Goal: Entertainment & Leisure: Consume media (video, audio)

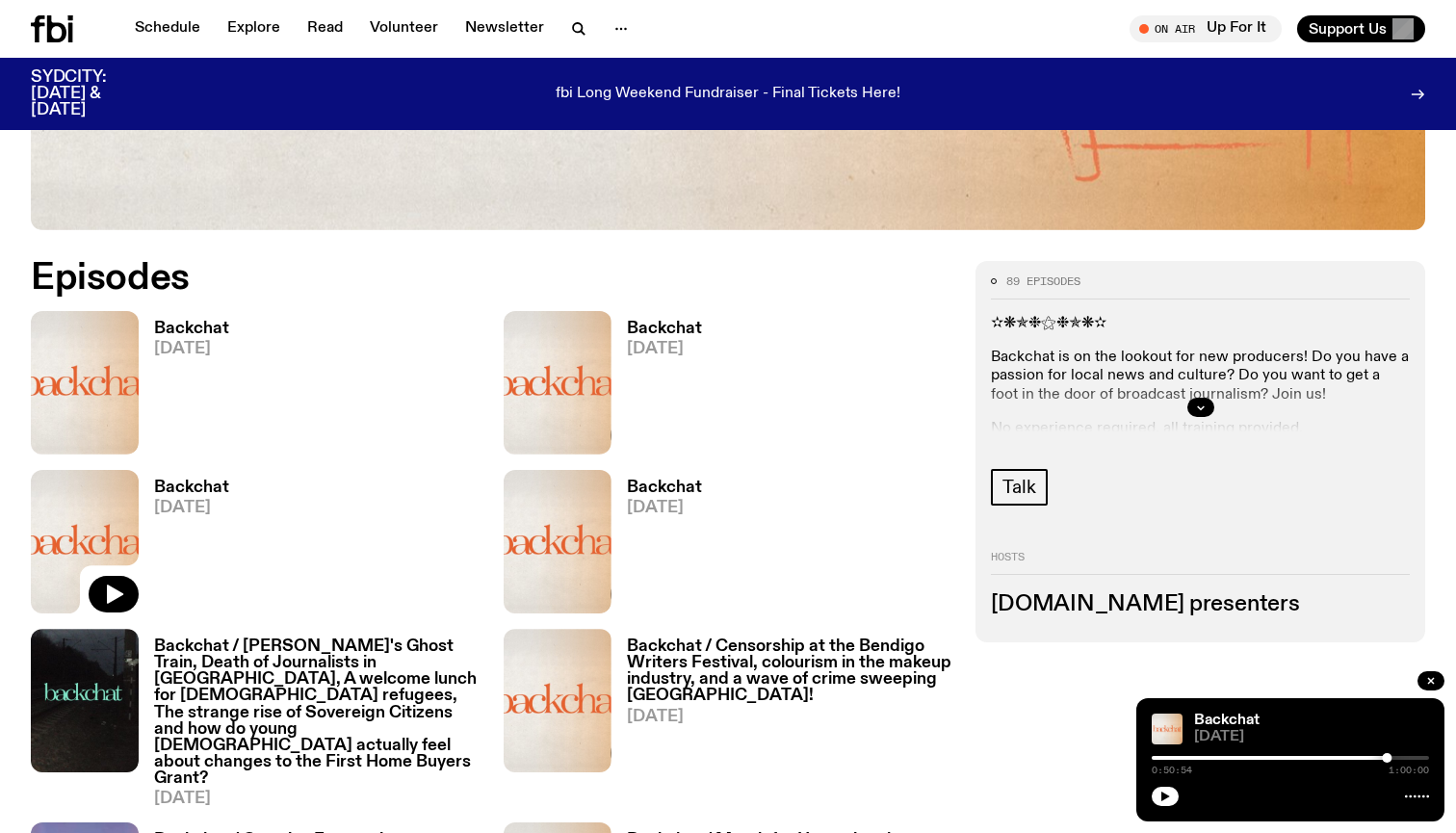
scroll to position [850, 0]
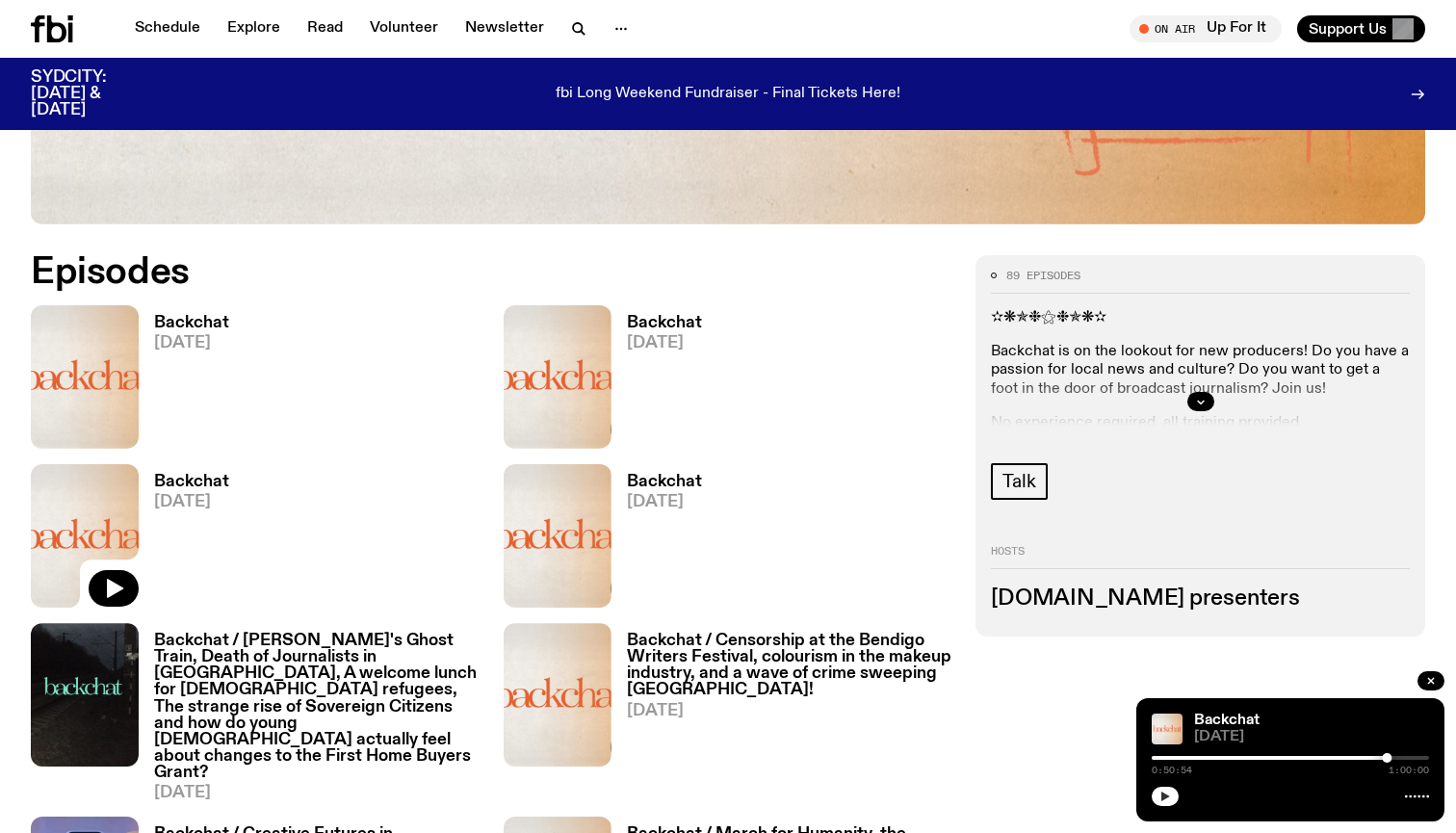
click at [1153, 794] on button "button" at bounding box center [1164, 796] width 27 height 19
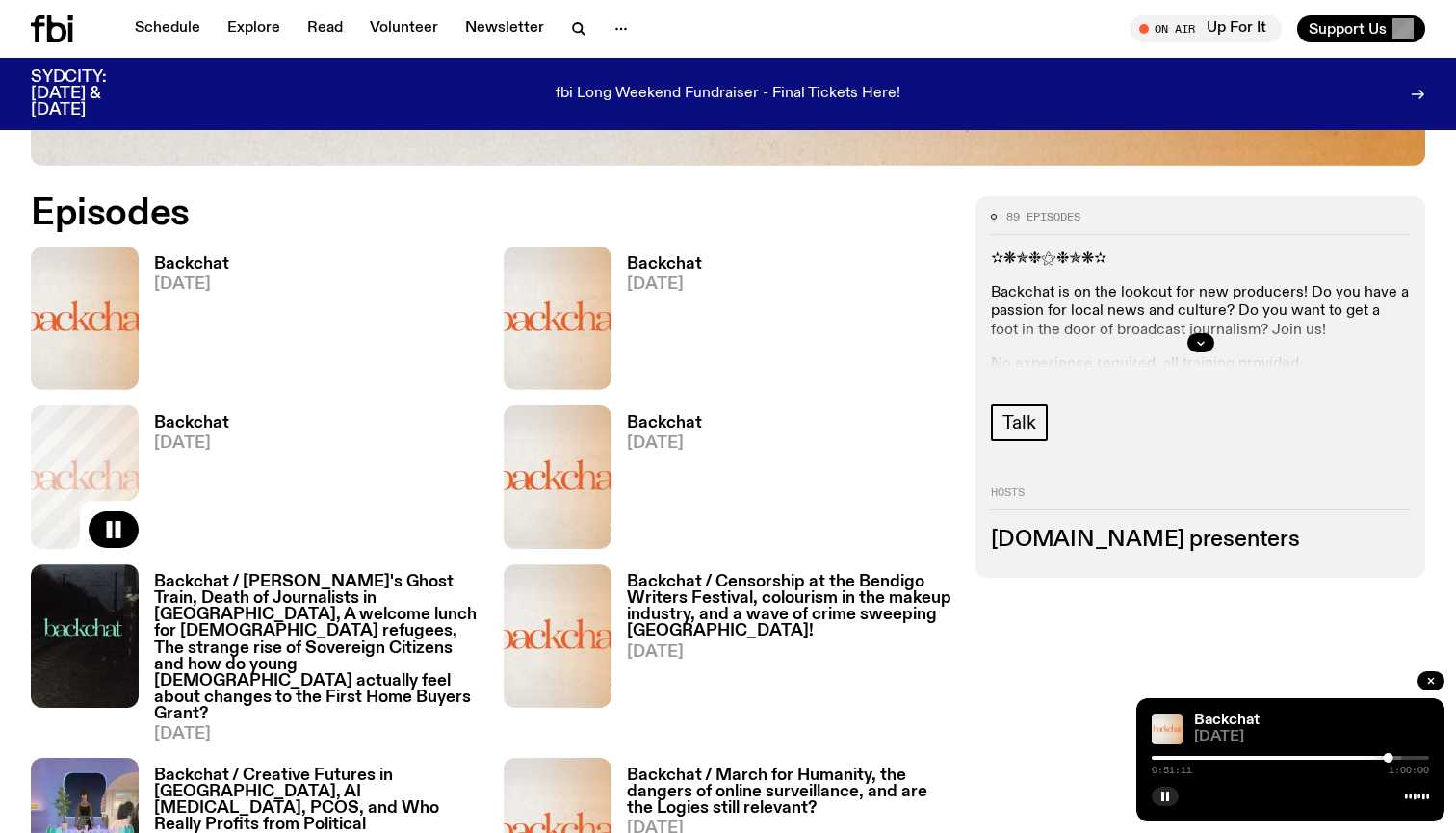
scroll to position [912, 0]
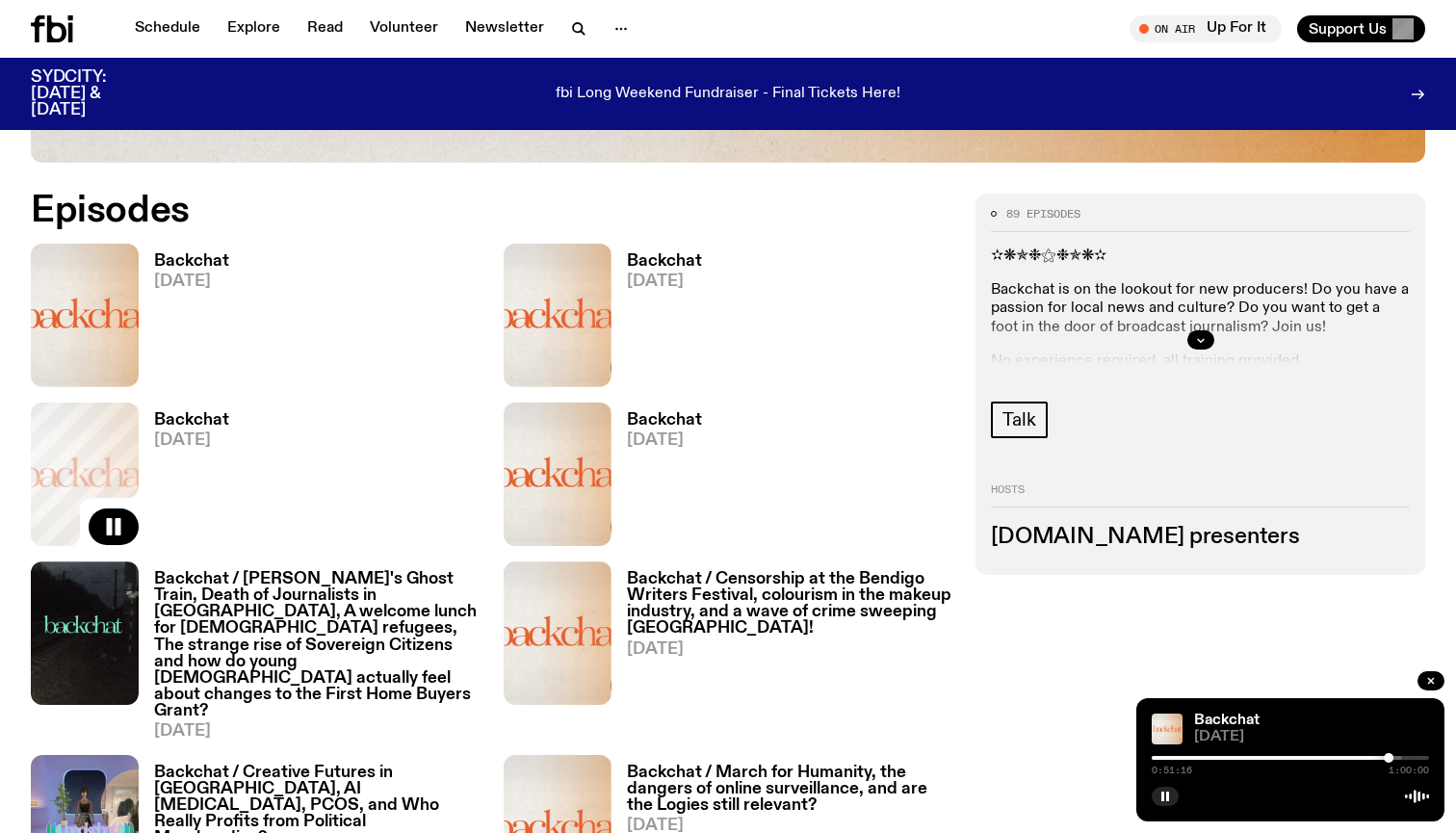
click at [328, 619] on h3 "Backchat / [PERSON_NAME]'s Ghost Train, Death of Journalists in [GEOGRAPHIC_DAT…" at bounding box center [317, 645] width 327 height 148
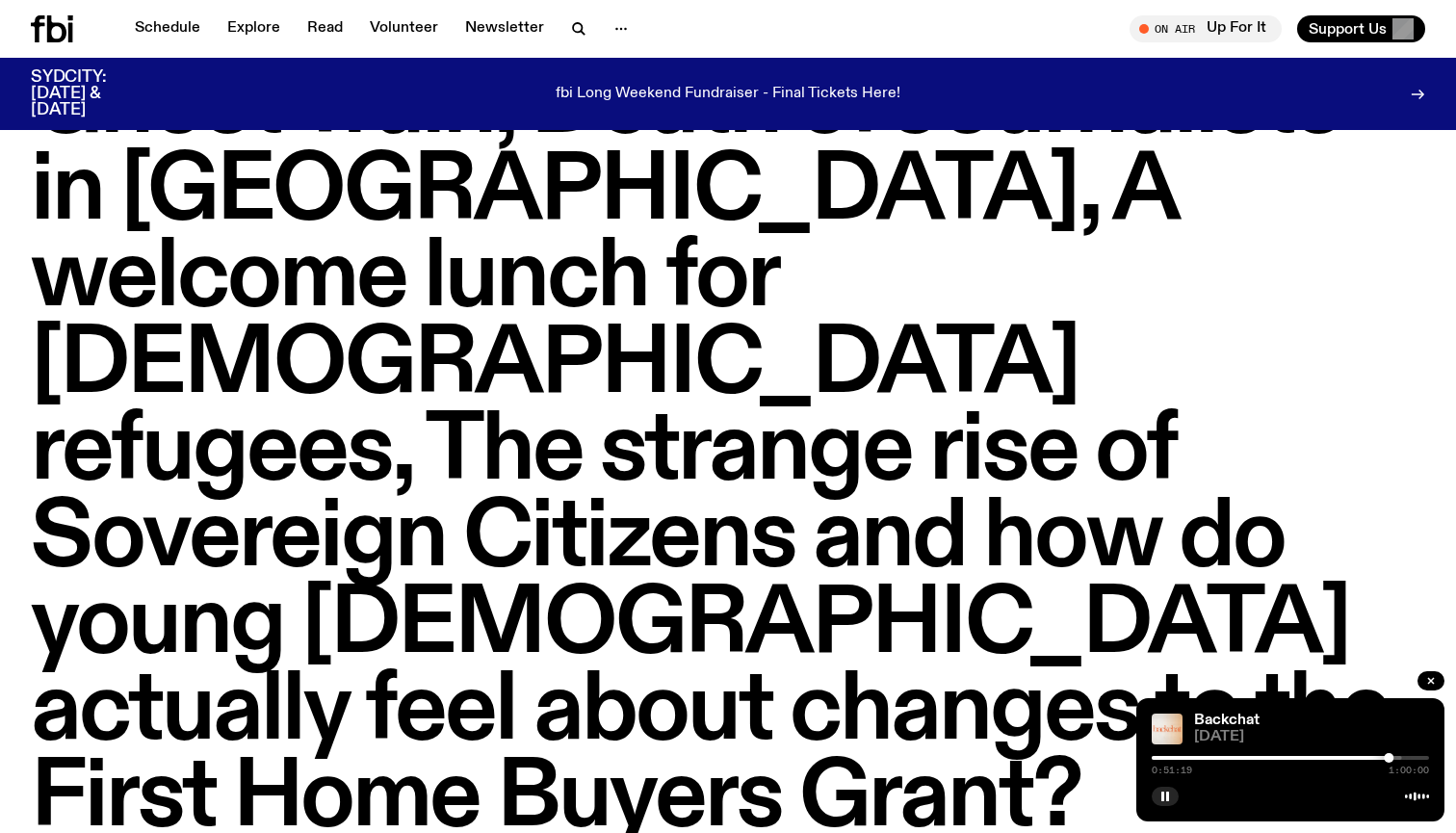
scroll to position [209, 0]
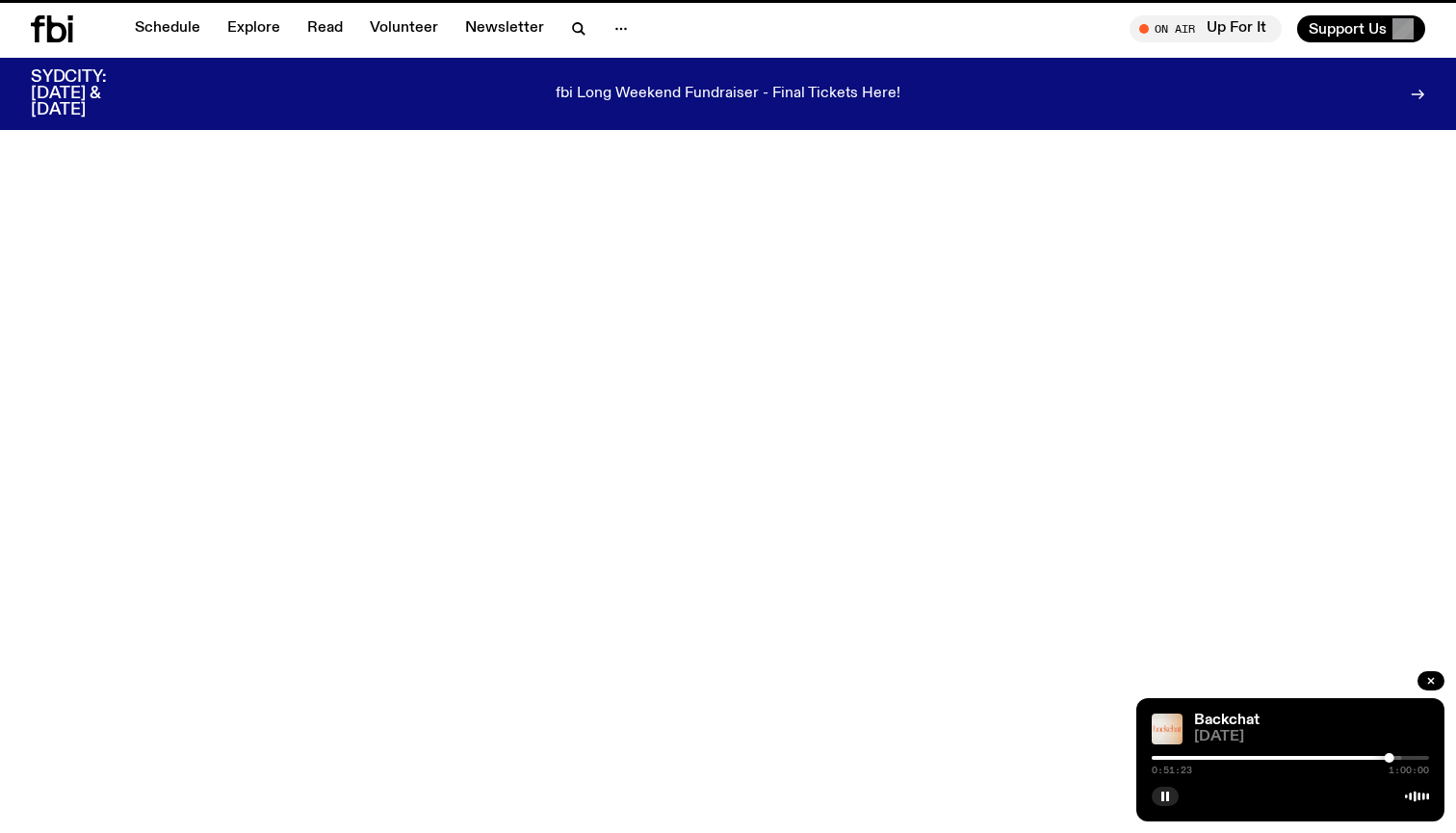
scroll to position [912, 0]
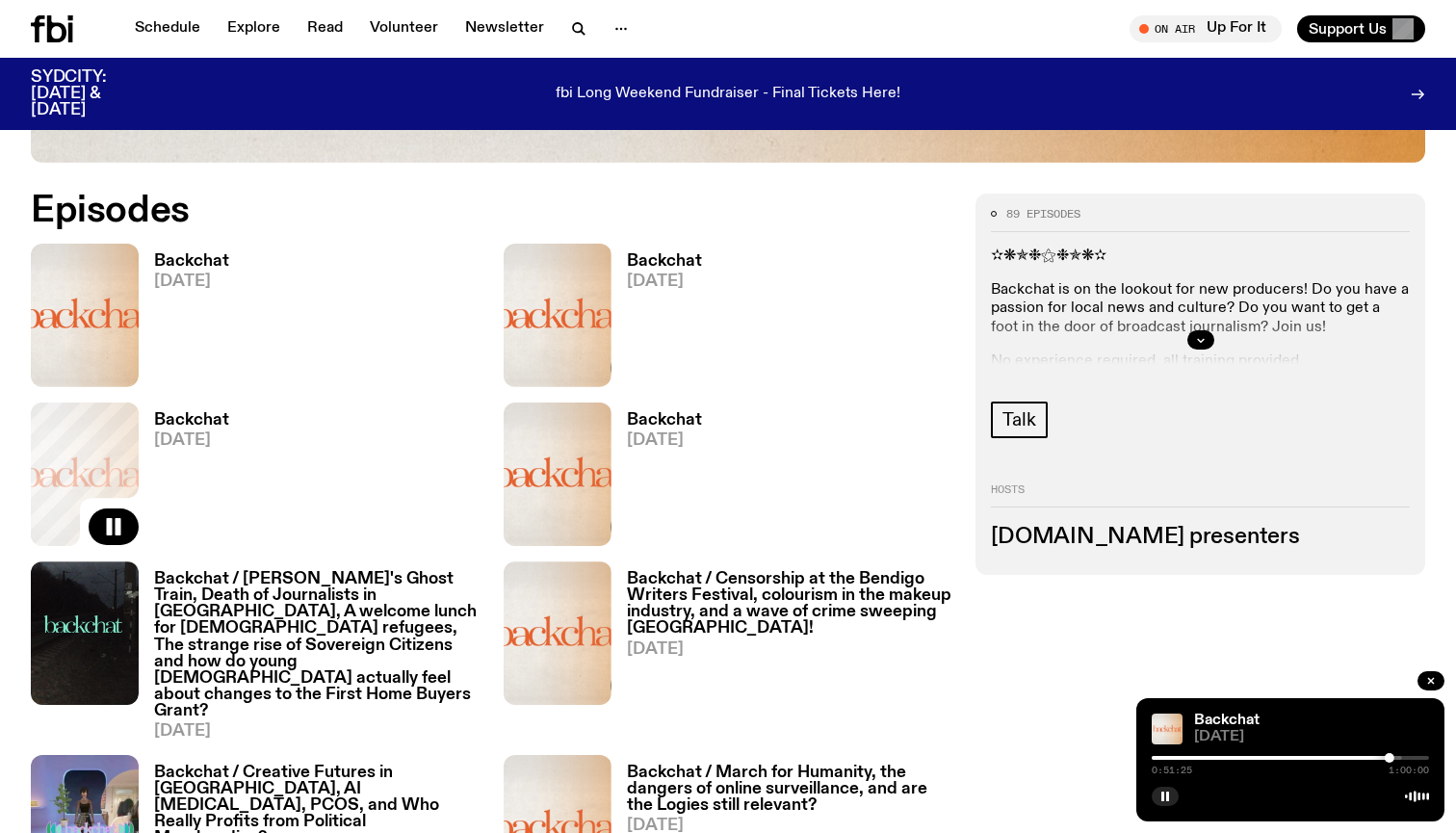
click at [669, 437] on span "[DATE]" at bounding box center [664, 440] width 75 height 16
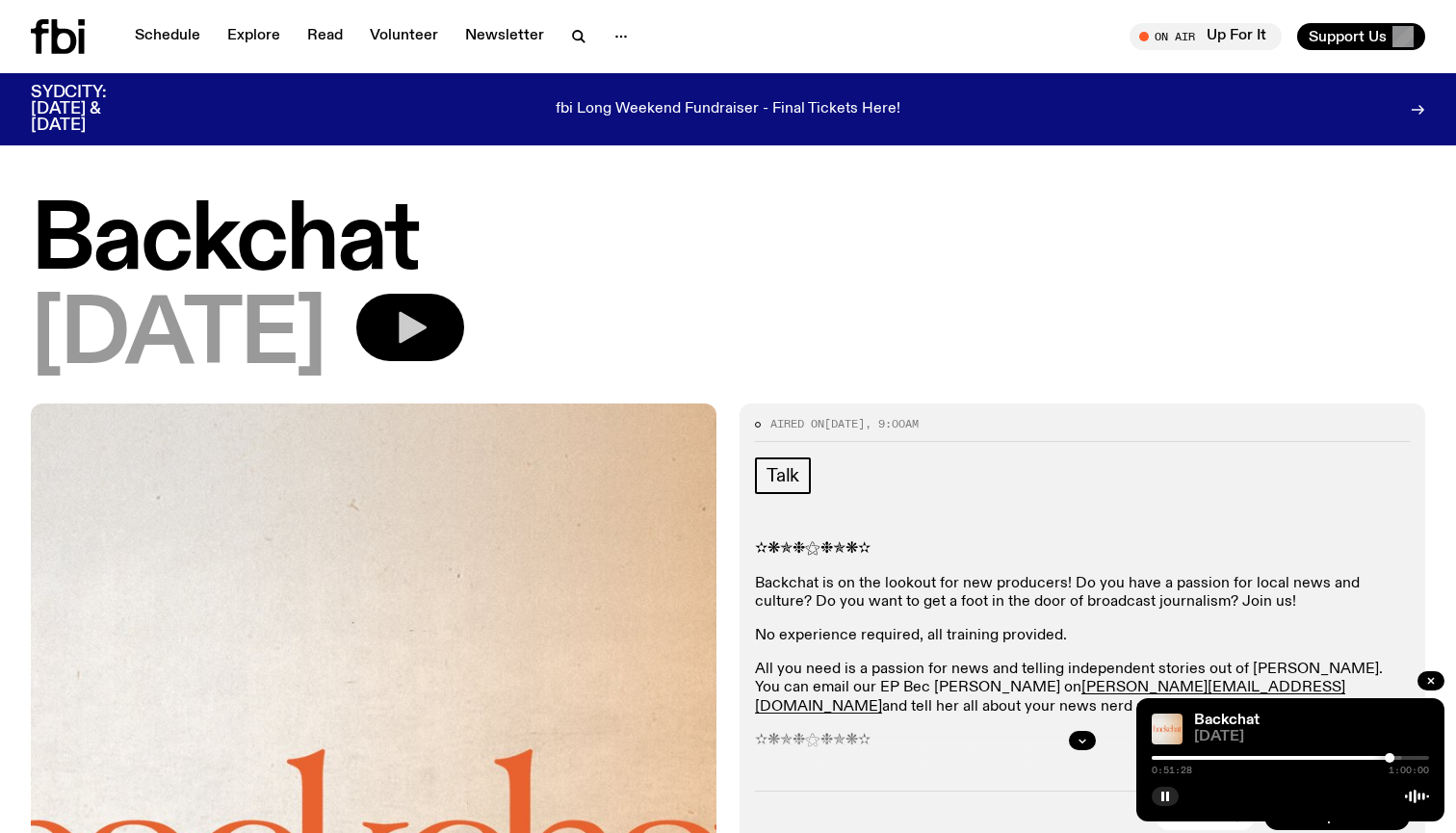
click at [464, 337] on button "button" at bounding box center [410, 327] width 108 height 67
click at [1373, 764] on div "0:00:00 1:00:00" at bounding box center [1290, 763] width 278 height 23
click at [1378, 759] on div at bounding box center [1263, 758] width 278 height 4
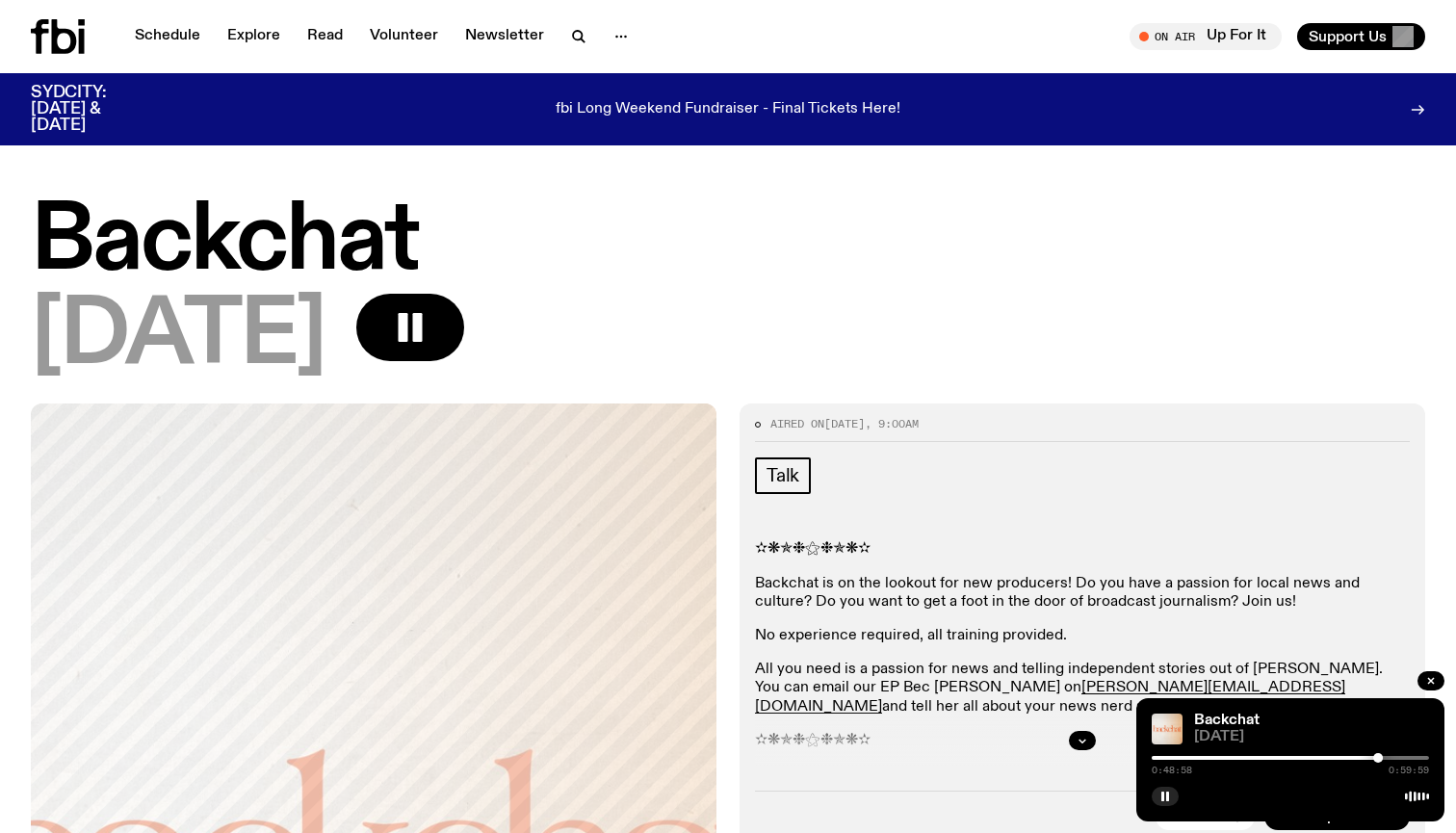
click at [1371, 756] on div at bounding box center [1239, 758] width 278 height 4
click at [1388, 758] on div at bounding box center [1290, 758] width 278 height 4
click at [1395, 758] on div at bounding box center [1290, 758] width 278 height 4
click at [1405, 758] on div at bounding box center [1290, 758] width 278 height 4
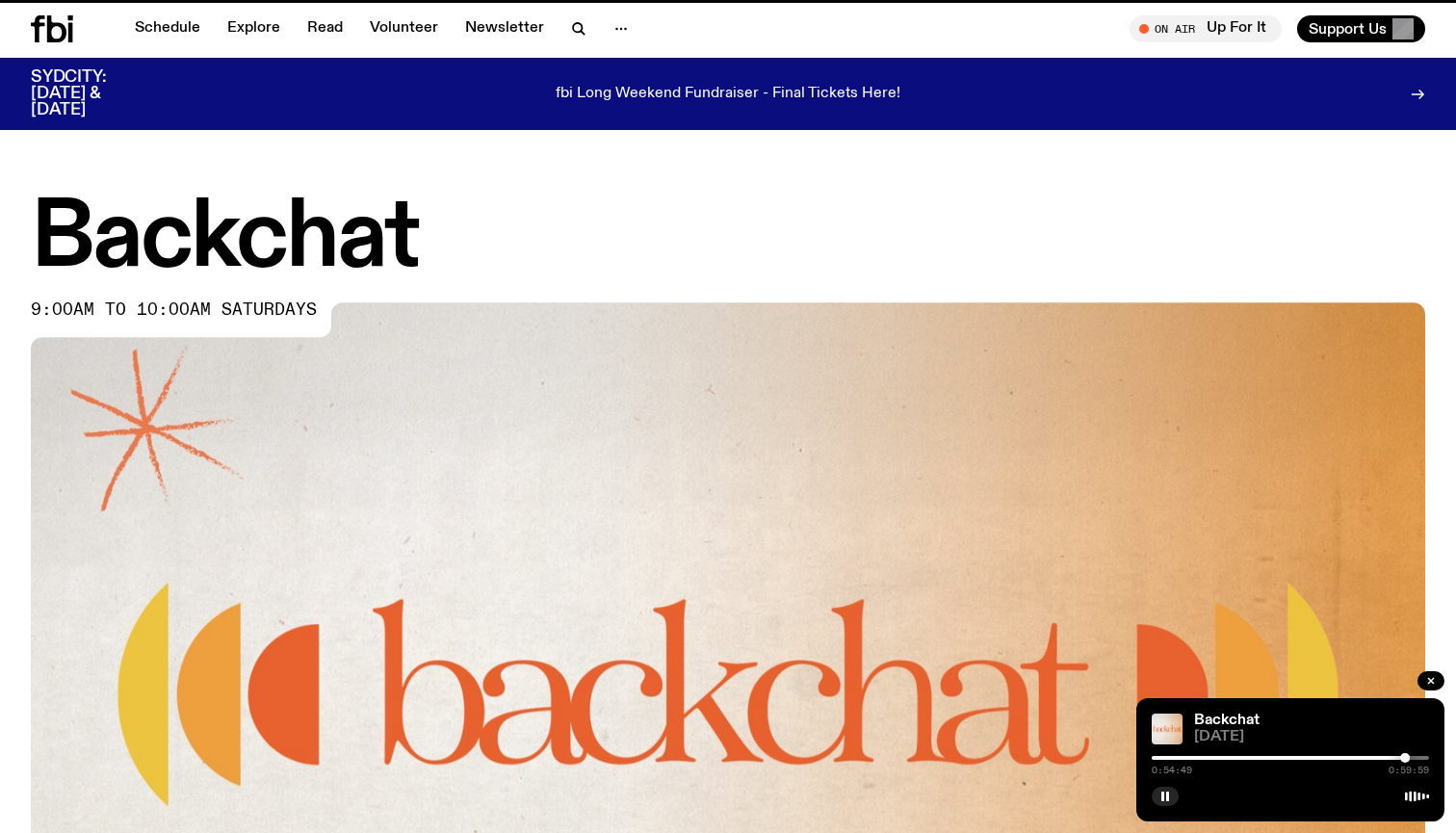
scroll to position [912, 0]
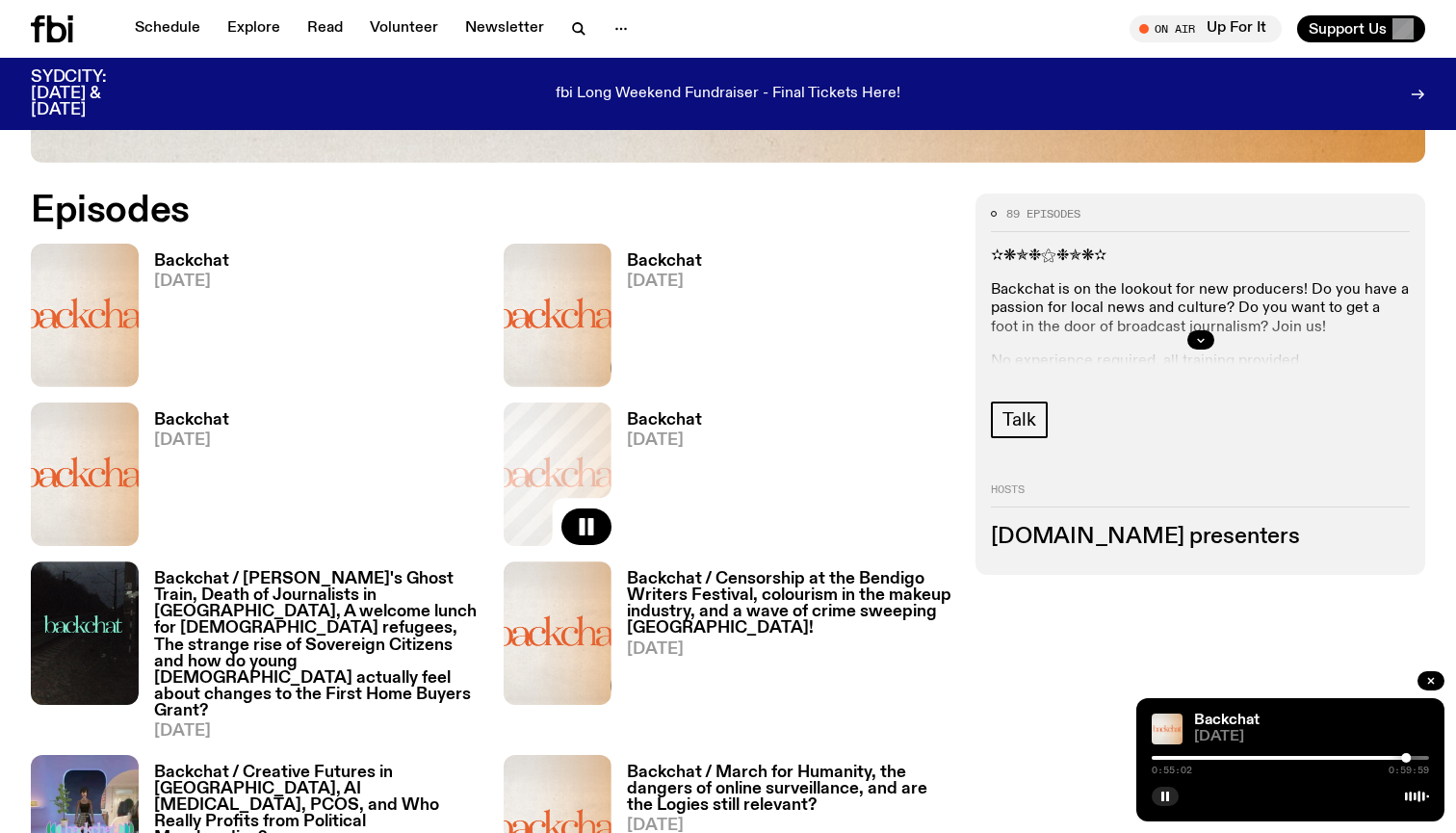
click at [685, 609] on h3 "Backchat / Censorship at the Bendigo Writers Festival, colourism in the makeup …" at bounding box center [790, 604] width 327 height 66
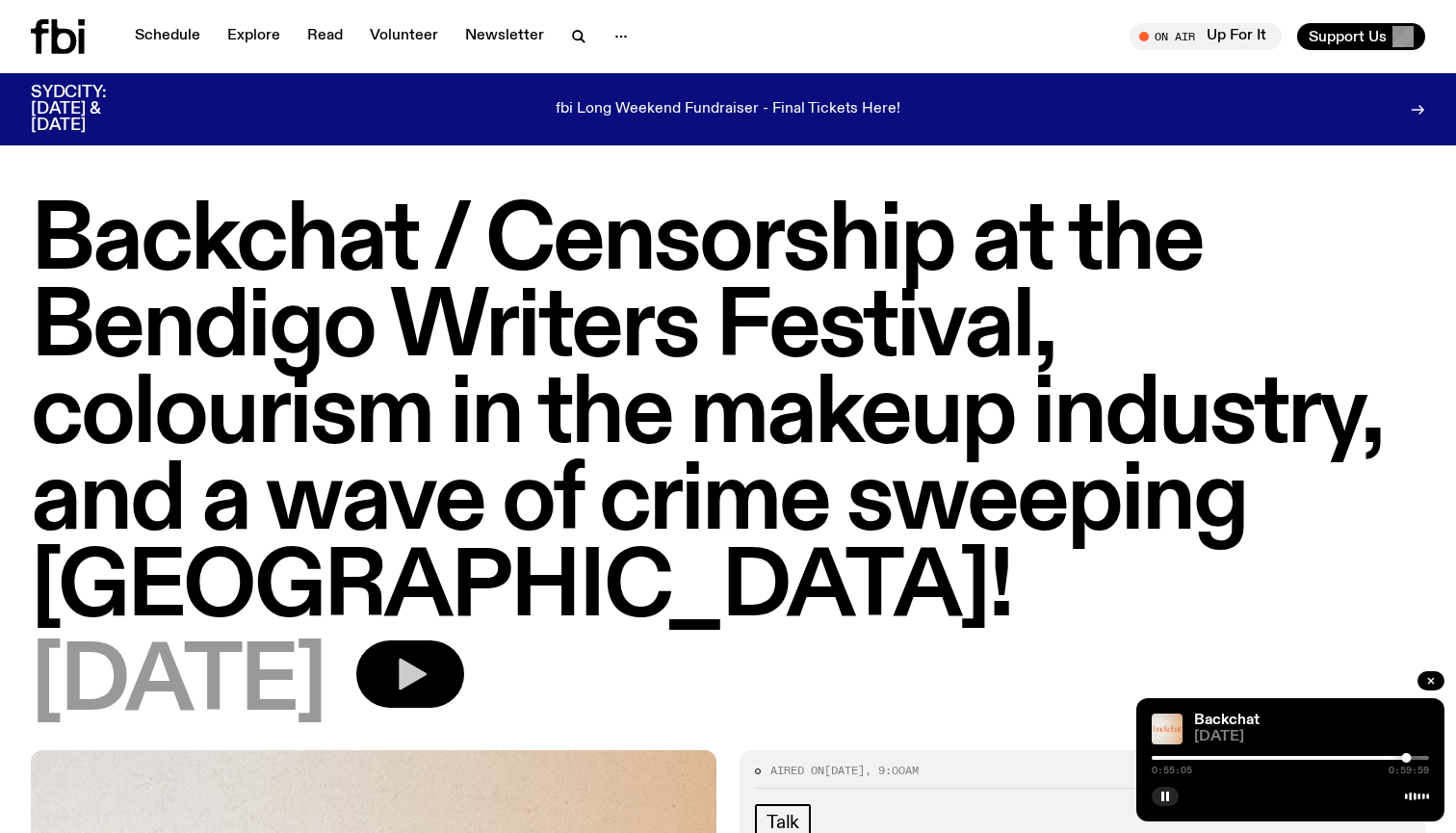
click at [464, 661] on button "button" at bounding box center [410, 673] width 108 height 67
click at [1371, 757] on div at bounding box center [1290, 758] width 278 height 4
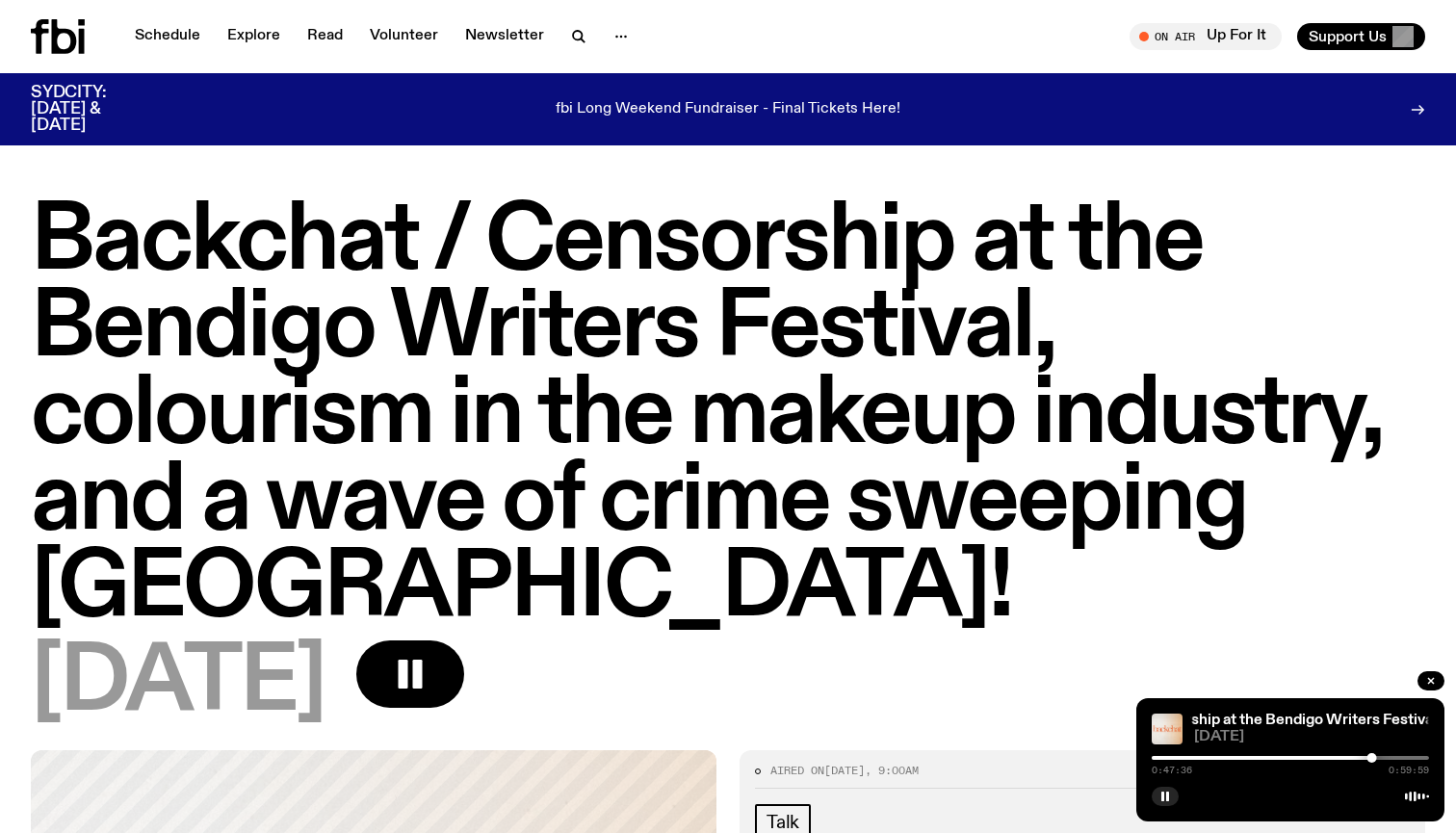
click at [1379, 757] on div at bounding box center [1290, 758] width 278 height 4
click at [1385, 759] on div at bounding box center [1290, 758] width 278 height 4
click at [1396, 757] on div at bounding box center [1290, 758] width 278 height 4
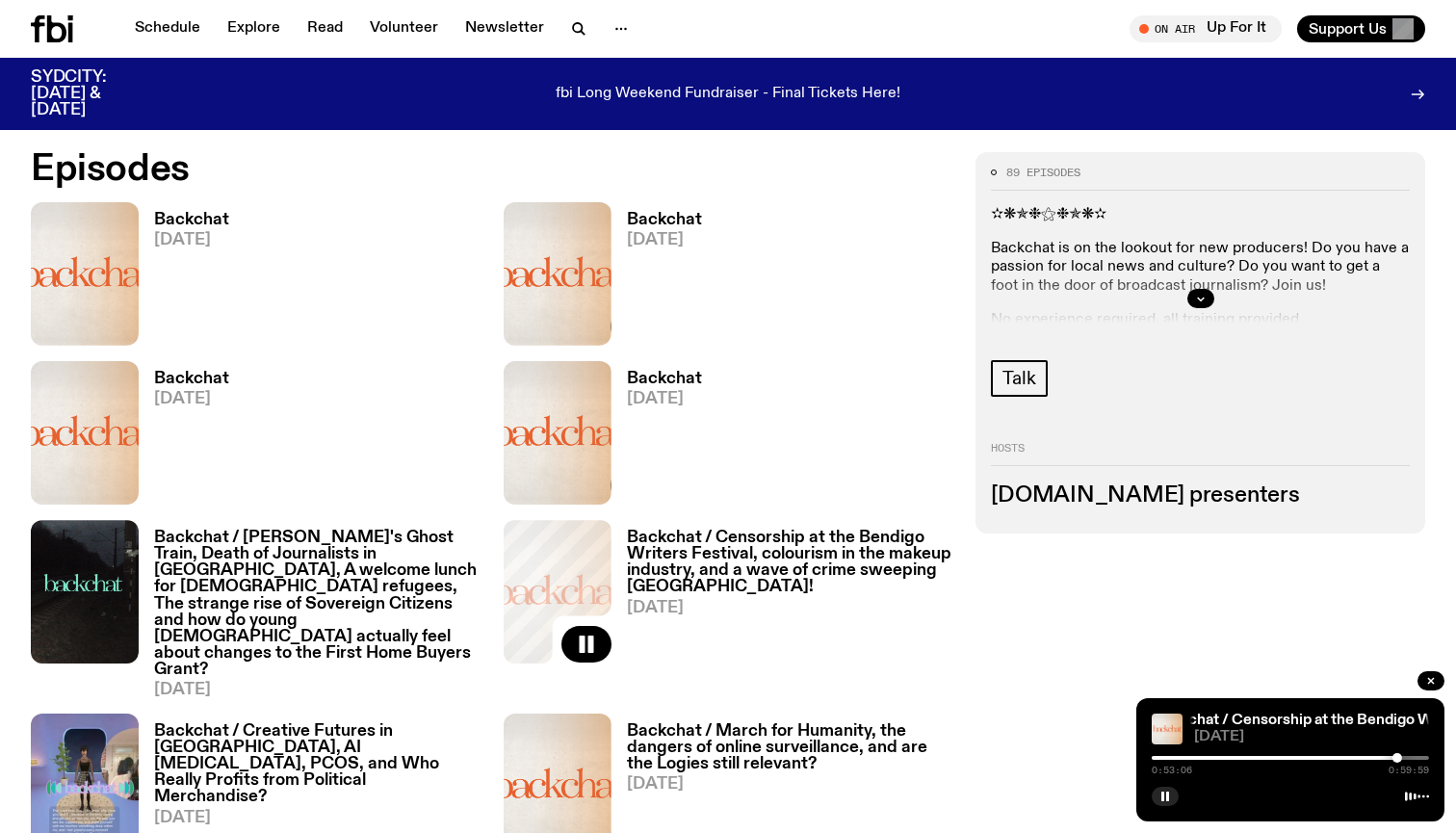
scroll to position [951, 0]
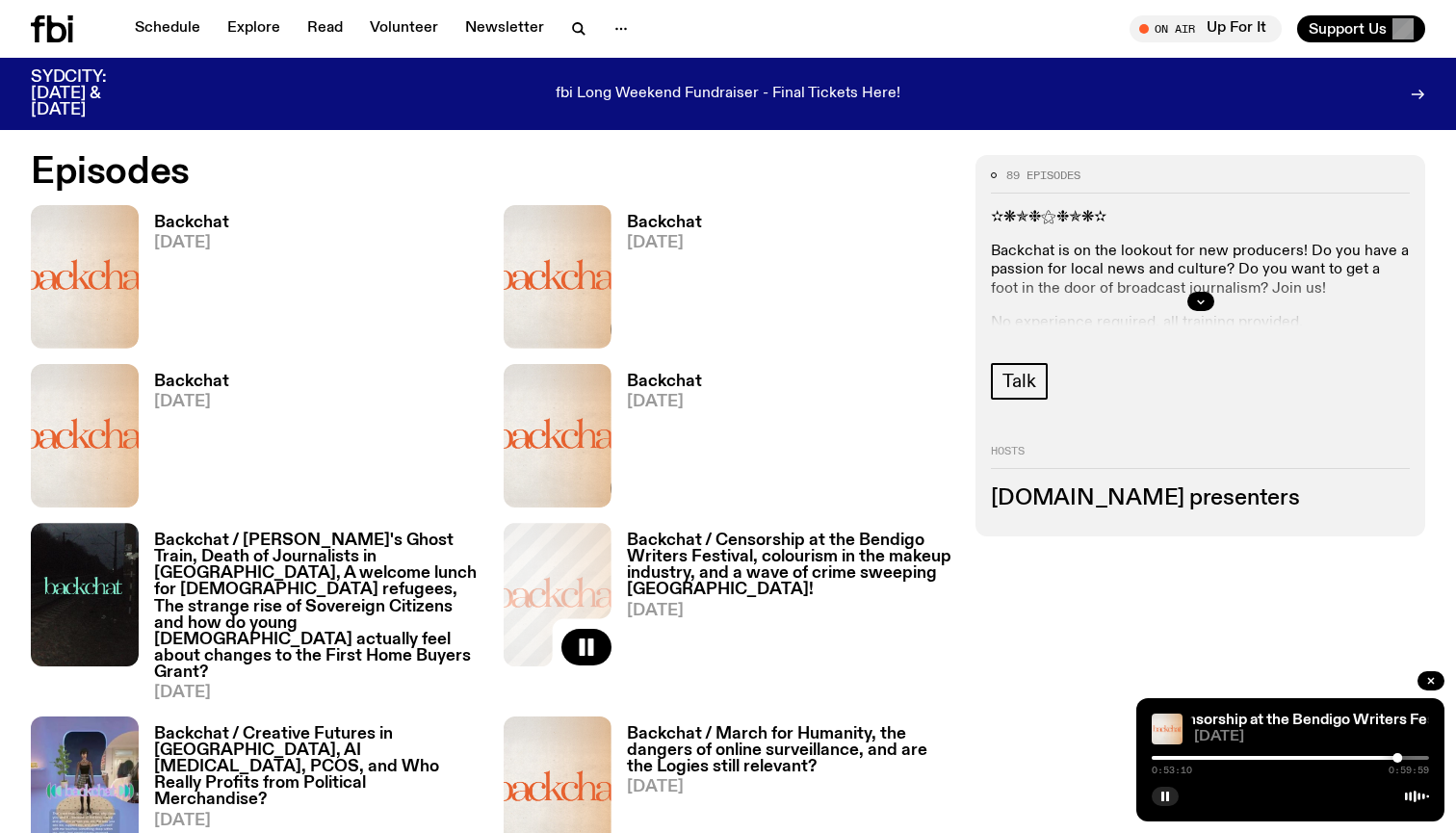
click at [634, 405] on span "[DATE]" at bounding box center [664, 402] width 75 height 16
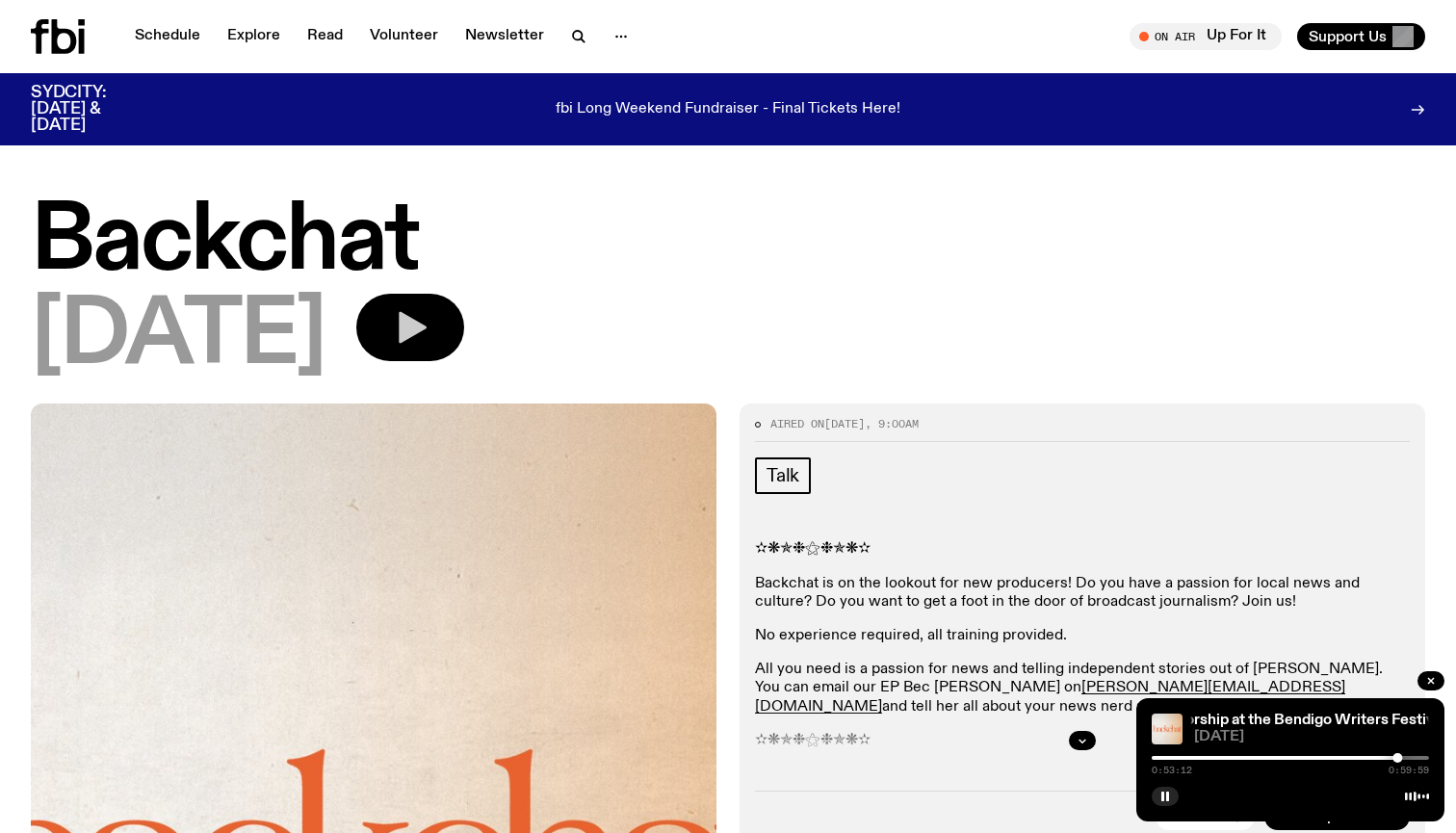
click at [426, 336] on icon "button" at bounding box center [412, 328] width 28 height 32
click at [1379, 756] on div at bounding box center [1290, 758] width 278 height 4
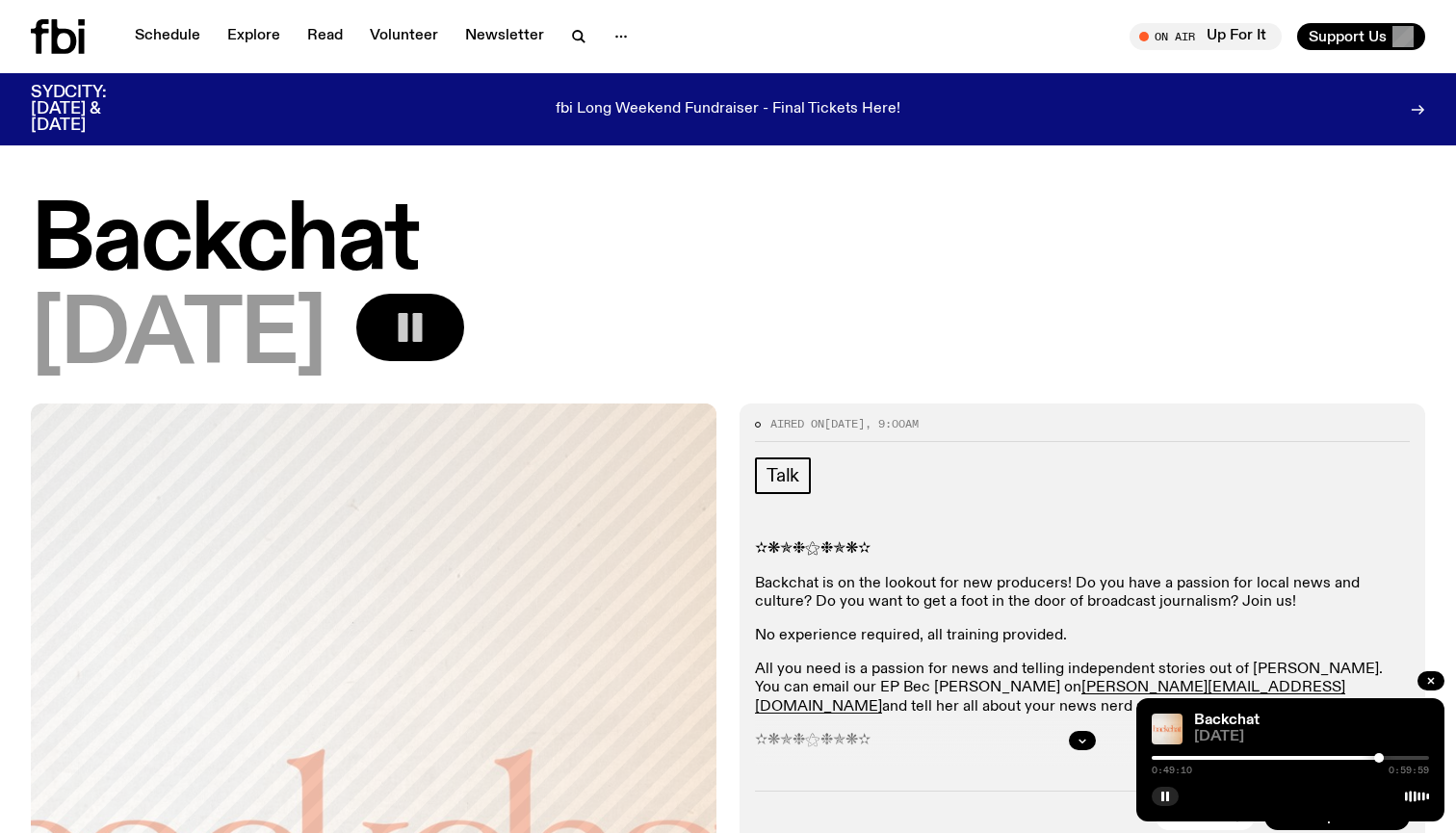
click at [1364, 758] on div at bounding box center [1240, 758] width 278 height 4
click at [1158, 798] on button "button" at bounding box center [1164, 796] width 27 height 19
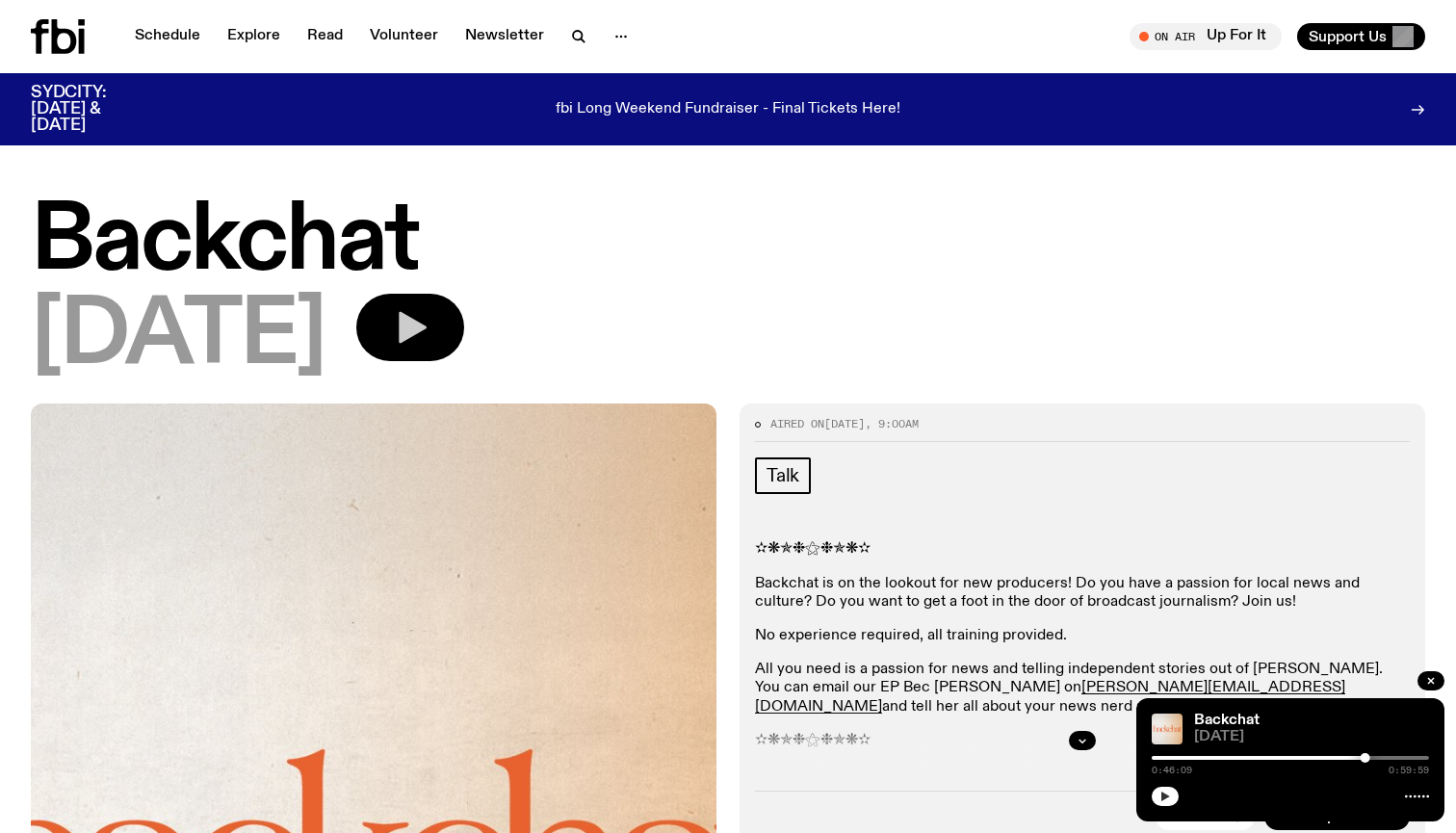
click at [1161, 795] on icon "button" at bounding box center [1165, 797] width 12 height 12
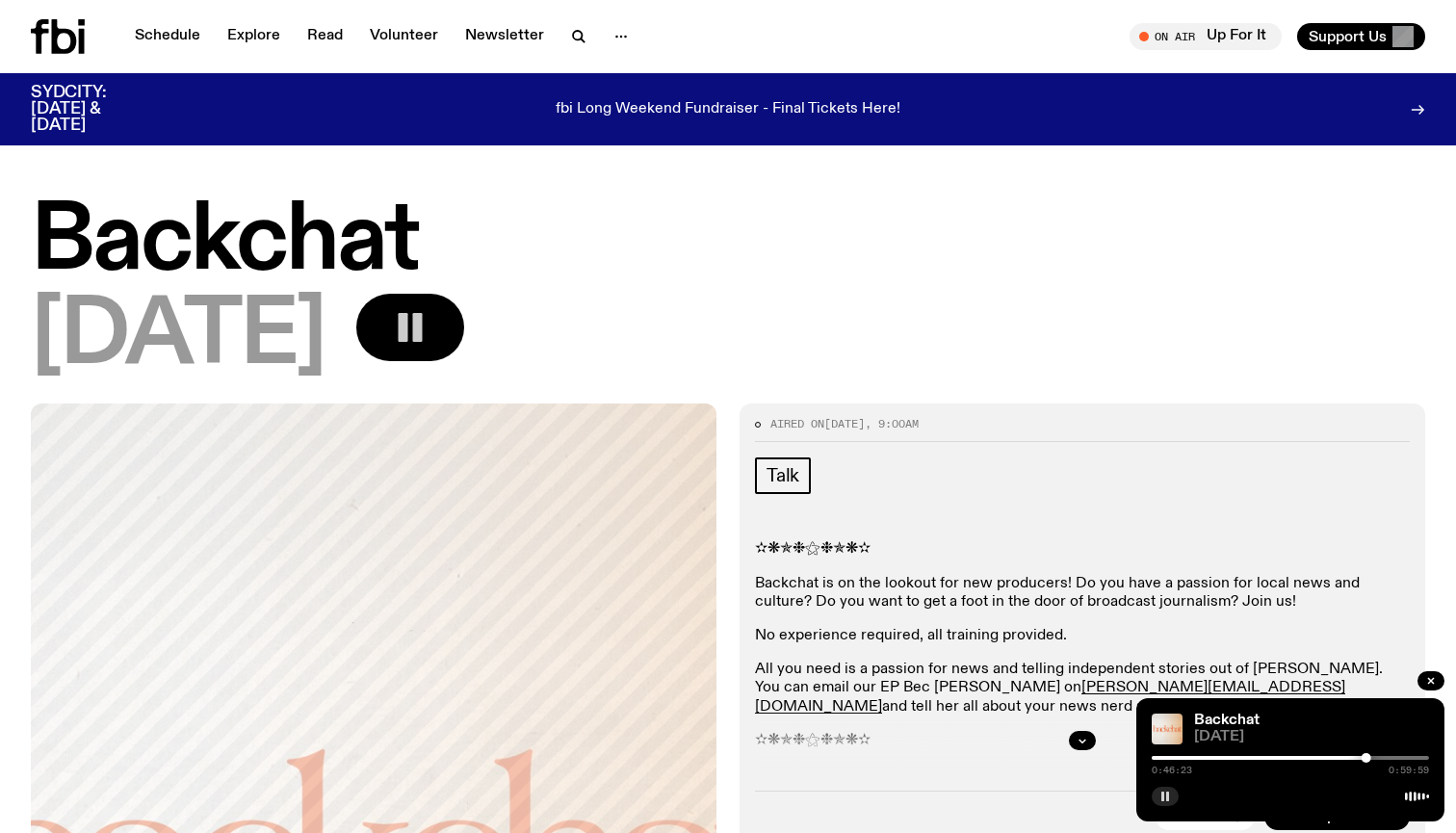
click at [1161, 795] on icon "button" at bounding box center [1165, 797] width 12 height 12
